Goal: Transaction & Acquisition: Purchase product/service

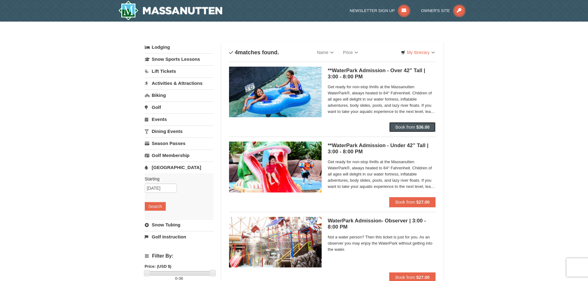
click at [421, 125] on strong "$36.00" at bounding box center [422, 127] width 13 height 5
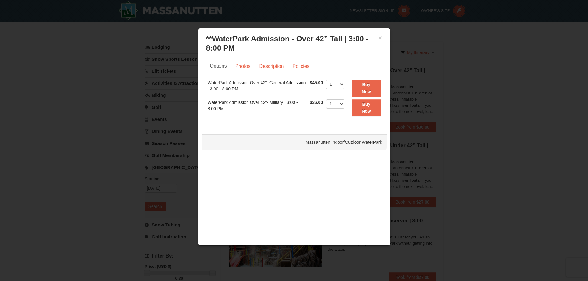
click at [259, 96] on td "WaterPark Admission Over 42"- General Admission | 3:00 - 8:00 PM" at bounding box center [257, 88] width 102 height 20
click at [248, 65] on link "Photos" at bounding box center [242, 66] width 23 height 12
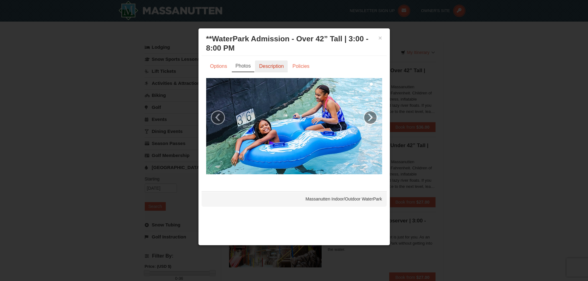
click at [268, 67] on link "Description" at bounding box center [271, 66] width 33 height 12
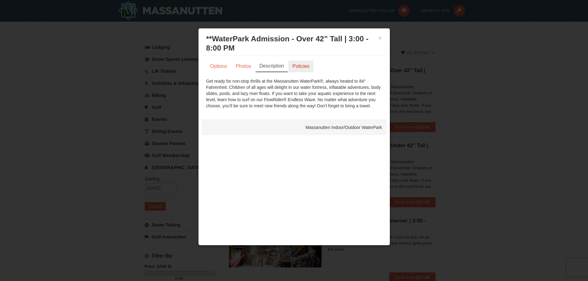
click at [297, 68] on link "Policies" at bounding box center [300, 66] width 25 height 12
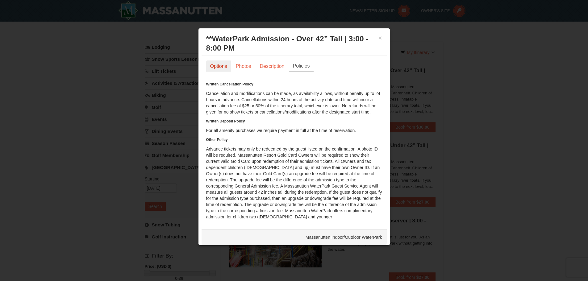
click at [218, 66] on link "Options" at bounding box center [218, 66] width 25 height 12
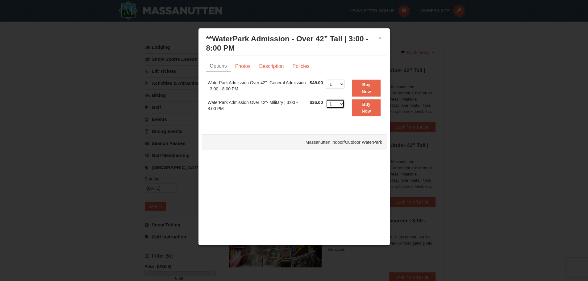
click at [341, 108] on select "1 2 3 4 5 6 7 8 9 10 11 12 13 14 15 16 17 18 19 20 21 22" at bounding box center [335, 103] width 19 height 9
click at [326, 99] on select "1 2 3 4 5 6 7 8 9 10 11 12 13 14 15 16 17 18 19 20 21 22" at bounding box center [335, 103] width 19 height 9
click at [334, 132] on div "× **WaterPark Admission - Over 42” Tall | 3:00 - 8:00 PM Massanutten Indoor/Out…" at bounding box center [294, 136] width 192 height 217
click at [337, 106] on select "1 2 3 4 5 6 7 8 9 10 11 12 13 14 15 16 17 18 19 20 21 22" at bounding box center [335, 103] width 19 height 9
select select "3"
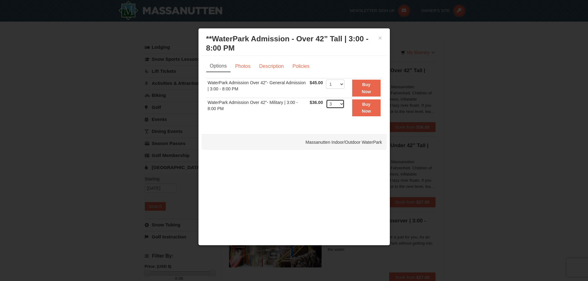
click at [326, 99] on select "1 2 3 4 5 6 7 8 9 10 11 12 13 14 15 16 17 18 19 20 21 22" at bounding box center [335, 103] width 19 height 9
click at [370, 101] on button "Buy Now" at bounding box center [366, 107] width 28 height 17
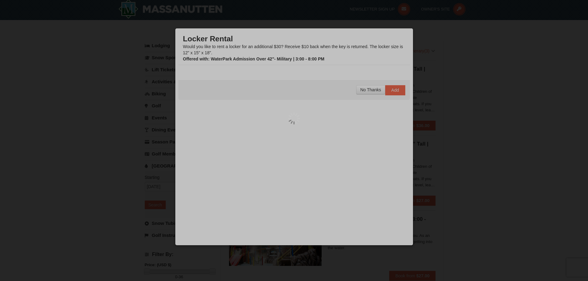
scroll to position [2, 0]
